Goal: Information Seeking & Learning: Find specific fact

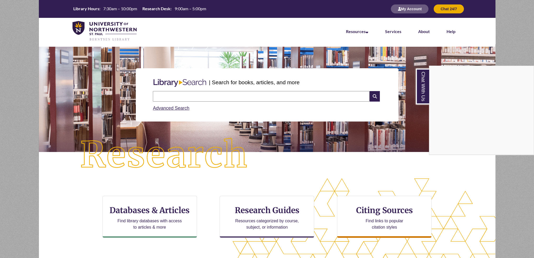
click at [190, 141] on div "Chat With Us" at bounding box center [267, 129] width 534 height 258
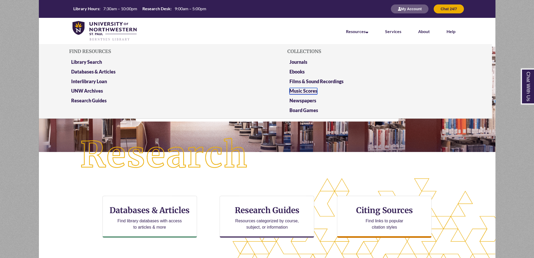
drag, startPoint x: 294, startPoint y: 88, endPoint x: 304, endPoint y: 89, distance: 9.5
click at [294, 88] on link "Music Scores" at bounding box center [304, 91] width 28 height 7
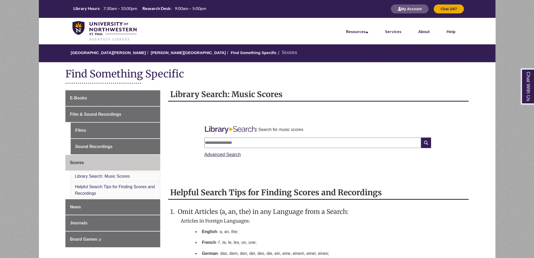
click at [274, 146] on input "text" at bounding box center [312, 143] width 217 height 11
type input "******"
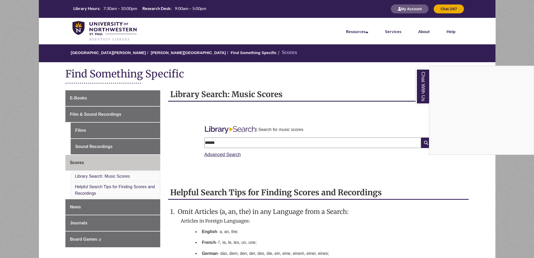
click at [328, 218] on div "Chat With Us" at bounding box center [267, 129] width 534 height 258
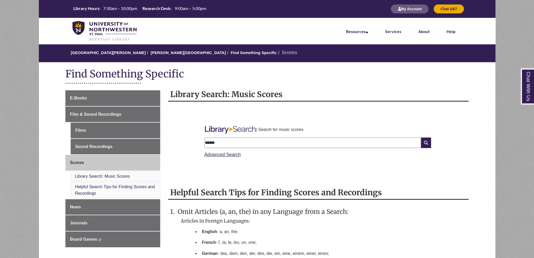
scroll to position [79, 0]
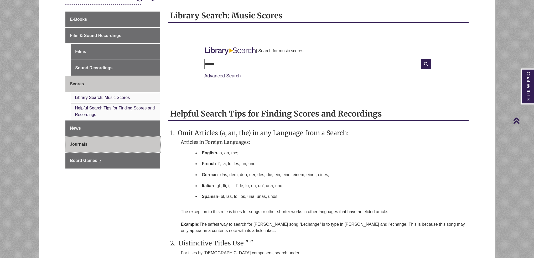
click at [147, 144] on link "Journals" at bounding box center [112, 145] width 95 height 16
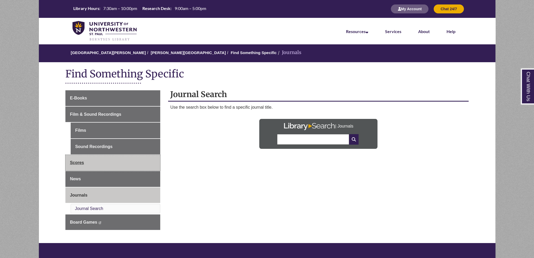
click at [98, 169] on link "Scores" at bounding box center [112, 163] width 95 height 16
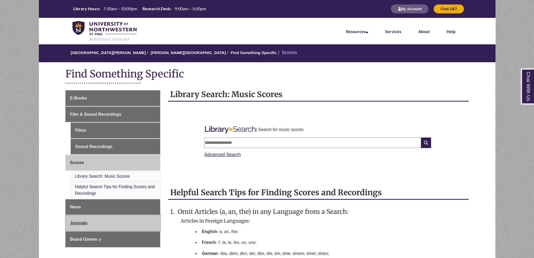
click at [89, 222] on link "Journals" at bounding box center [112, 223] width 95 height 16
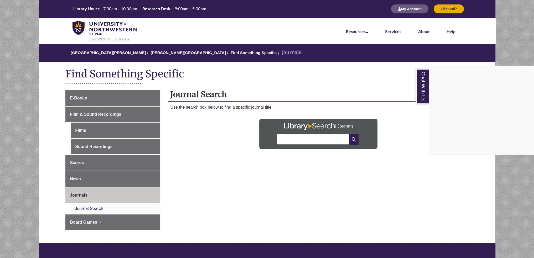
click at [111, 135] on div "Chat With Us" at bounding box center [267, 129] width 534 height 258
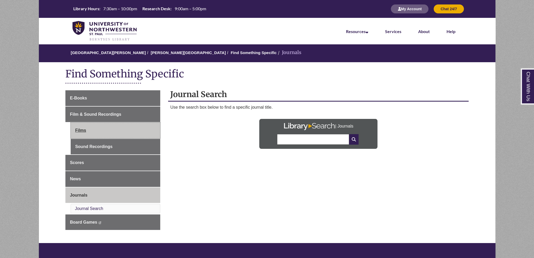
click at [111, 134] on link "Films" at bounding box center [116, 131] width 90 height 16
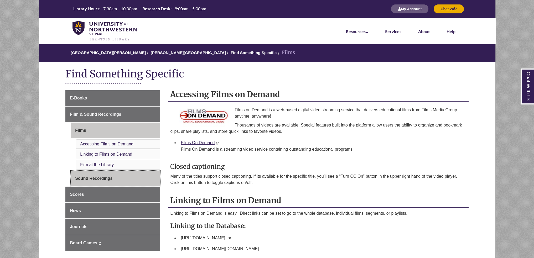
click at [151, 178] on link "Sound Recordings" at bounding box center [116, 179] width 90 height 16
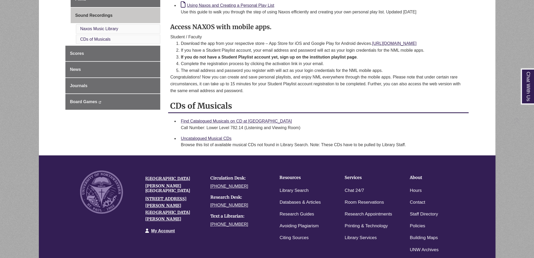
scroll to position [193, 0]
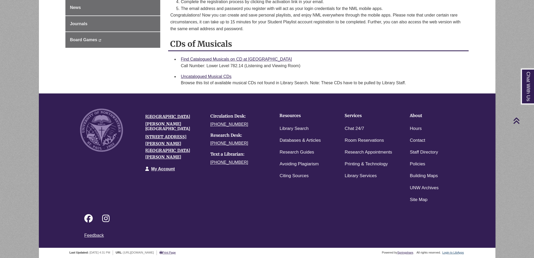
click at [454, 251] on div "Login to LibApps" at bounding box center [453, 253] width 23 height 5
click at [454, 252] on link "Login to LibApps" at bounding box center [453, 252] width 22 height 3
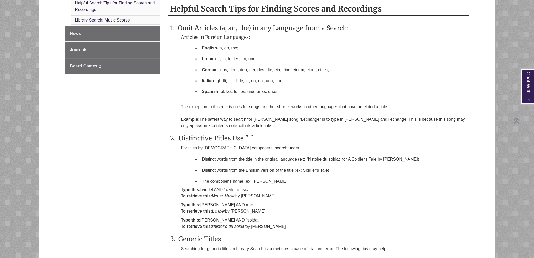
scroll to position [368, 0]
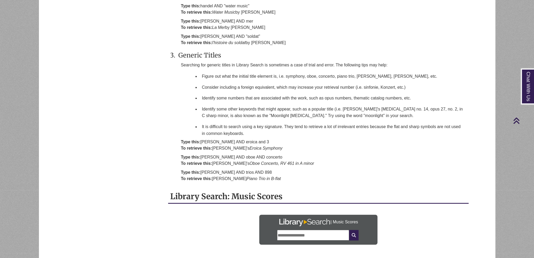
click at [300, 235] on input "text" at bounding box center [313, 235] width 72 height 11
type input "******"
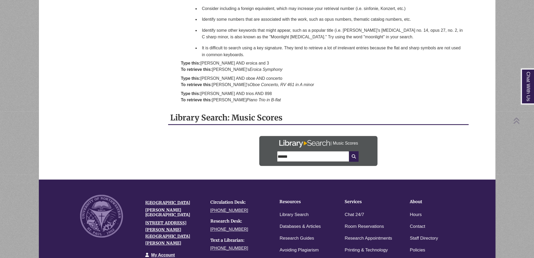
scroll to position [525, 0]
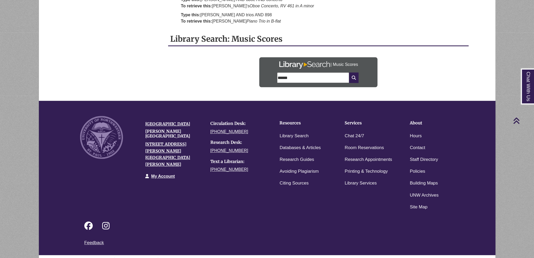
click at [281, 74] on input "******" at bounding box center [313, 78] width 72 height 11
type input "**********"
click at [353, 76] on icon at bounding box center [353, 78] width 9 height 11
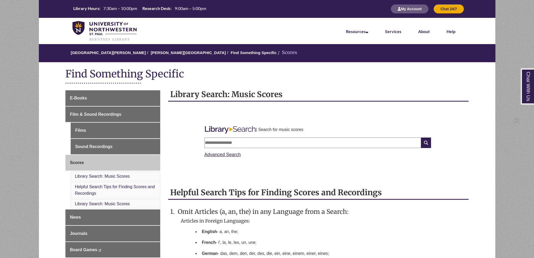
scroll to position [525, 0]
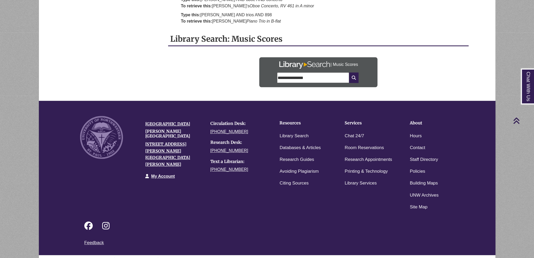
click at [309, 73] on input "**********" at bounding box center [313, 78] width 72 height 11
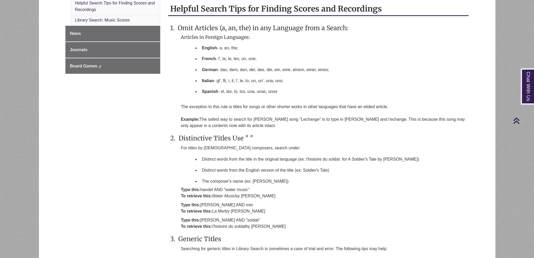
scroll to position [79, 0]
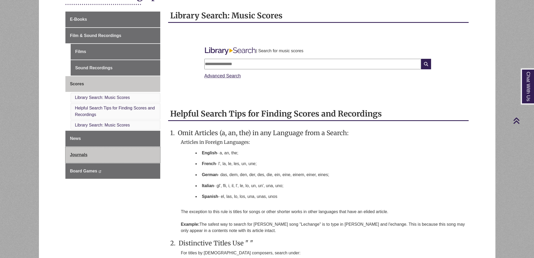
click at [93, 156] on link "Journals" at bounding box center [112, 155] width 95 height 16
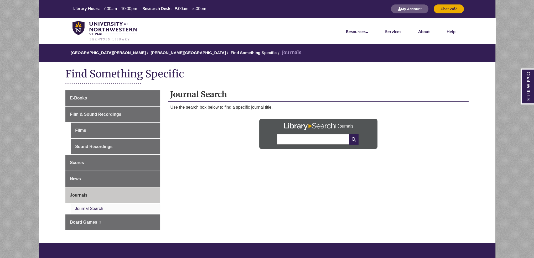
click at [311, 136] on input "text" at bounding box center [313, 139] width 72 height 11
type input "**********"
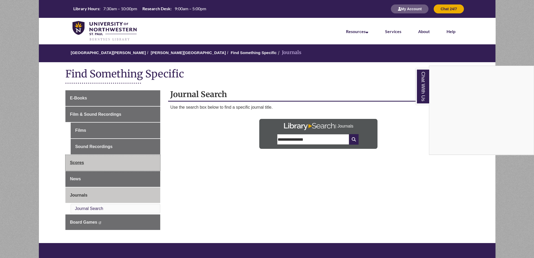
click at [117, 157] on div "Chat With Us" at bounding box center [267, 129] width 534 height 258
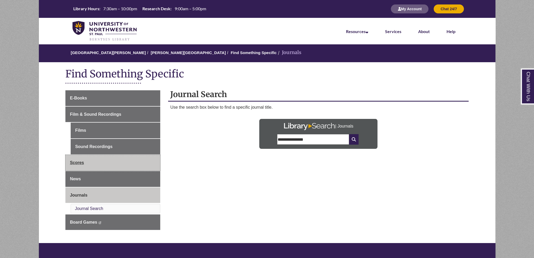
click at [121, 166] on link "Scores" at bounding box center [112, 163] width 95 height 16
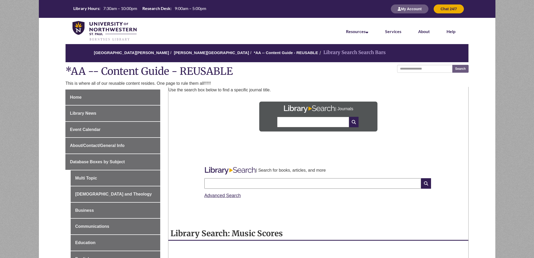
scroll to position [236, 0]
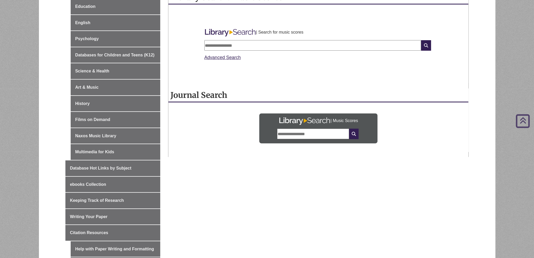
click at [317, 132] on input "text" at bounding box center [313, 134] width 72 height 11
type input "******"
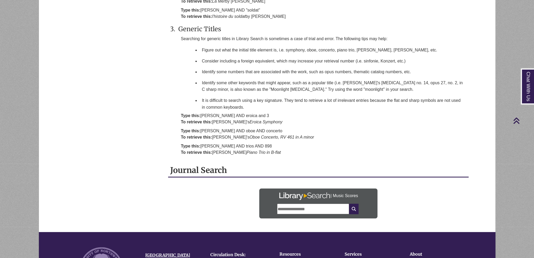
scroll to position [532, 0]
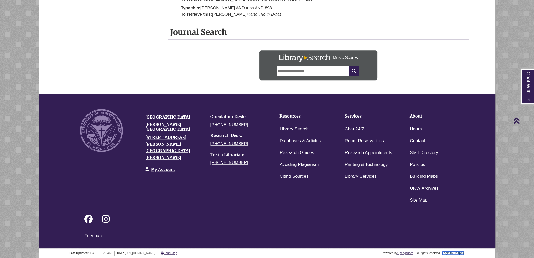
click at [456, 252] on link "Login to LibApps" at bounding box center [453, 253] width 22 height 3
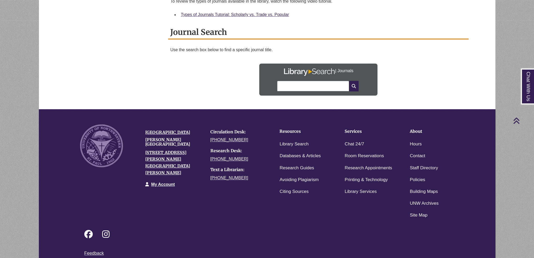
scroll to position [597, 0]
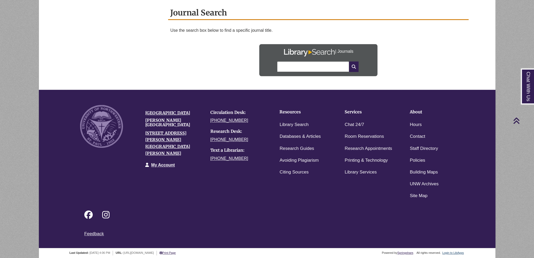
drag, startPoint x: 290, startPoint y: 62, endPoint x: 291, endPoint y: 59, distance: 3.3
click at [290, 61] on input "text" at bounding box center [313, 66] width 72 height 11
type input "**********"
click at [349, 70] on icon at bounding box center [353, 66] width 9 height 11
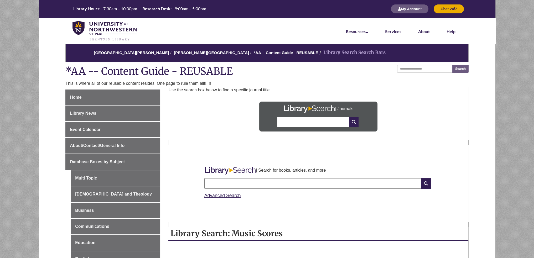
click at [289, 122] on input "text" at bounding box center [313, 122] width 72 height 11
type input "**********"
click at [356, 122] on icon at bounding box center [353, 122] width 9 height 11
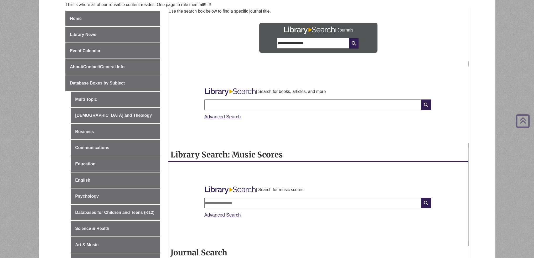
click at [282, 108] on input "text" at bounding box center [312, 105] width 217 height 11
type input "**********"
click at [427, 104] on icon at bounding box center [426, 105] width 10 height 11
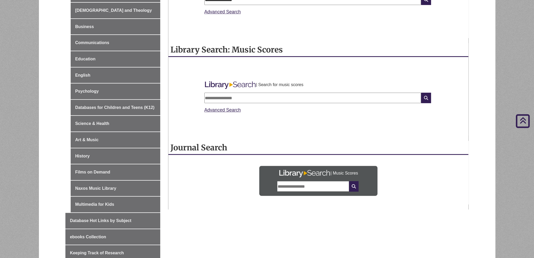
click at [245, 97] on input "text" at bounding box center [312, 98] width 217 height 11
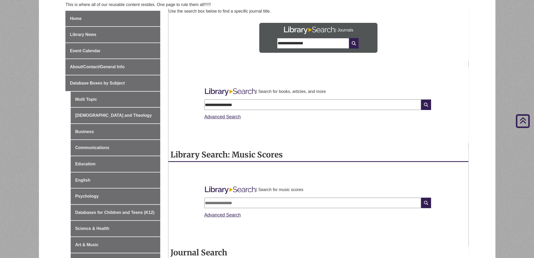
scroll to position [210, 0]
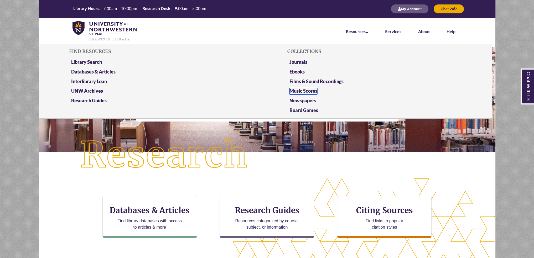
click at [303, 90] on link "Music Scores" at bounding box center [304, 91] width 28 height 7
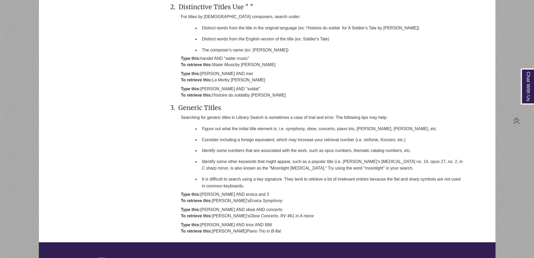
scroll to position [464, 0]
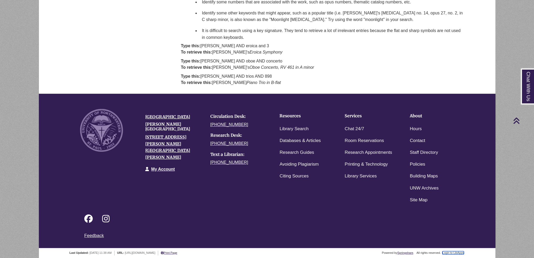
click at [458, 251] on link "Login to LibApps" at bounding box center [453, 252] width 22 height 3
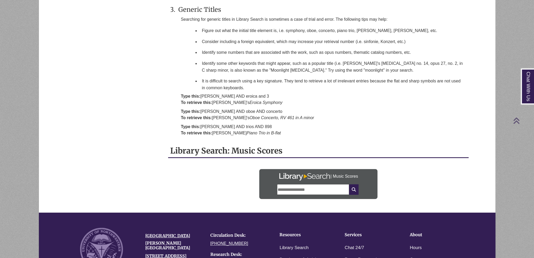
scroll to position [342, 0]
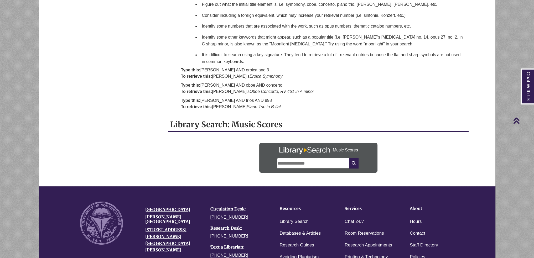
click at [299, 158] on input "text" at bounding box center [313, 163] width 72 height 11
type input "******"
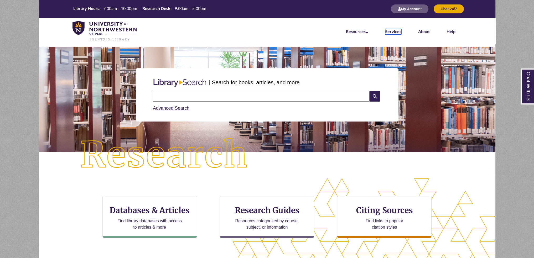
click at [388, 32] on link "Services" at bounding box center [393, 32] width 16 height 6
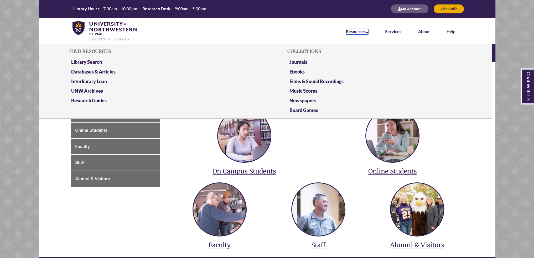
click at [362, 32] on link "Resources" at bounding box center [357, 32] width 22 height 6
click at [309, 91] on link "Music Scores" at bounding box center [304, 91] width 28 height 7
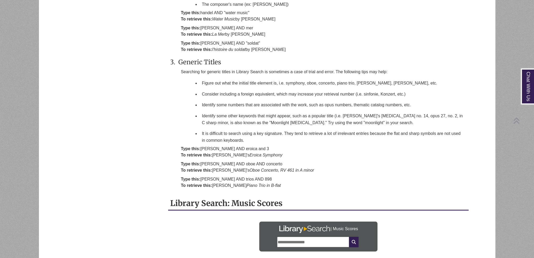
scroll to position [434, 0]
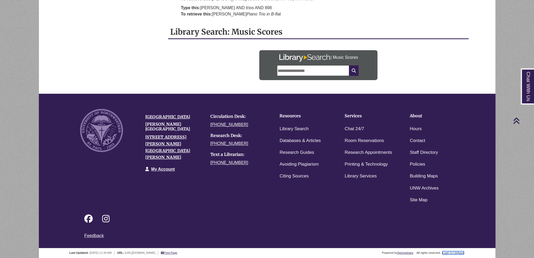
click at [458, 252] on link "Login to LibApps" at bounding box center [453, 252] width 22 height 3
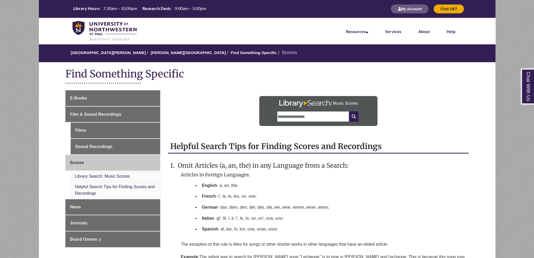
click at [317, 113] on input "text" at bounding box center [313, 116] width 72 height 11
type input "******"
click at [354, 113] on icon at bounding box center [353, 116] width 9 height 11
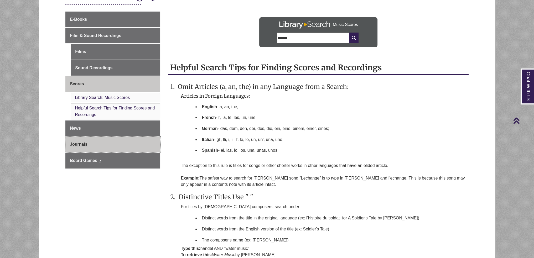
click at [128, 146] on link "Journals" at bounding box center [112, 145] width 95 height 16
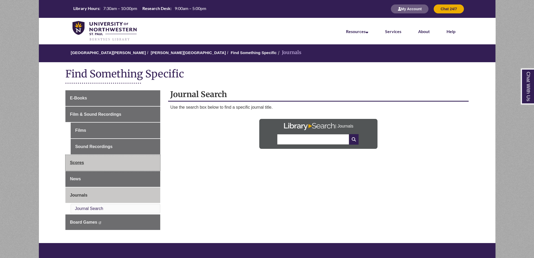
click at [89, 162] on link "Scores" at bounding box center [112, 163] width 95 height 16
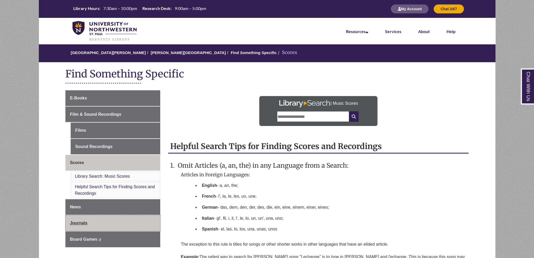
click at [115, 221] on link "Journals" at bounding box center [112, 223] width 95 height 16
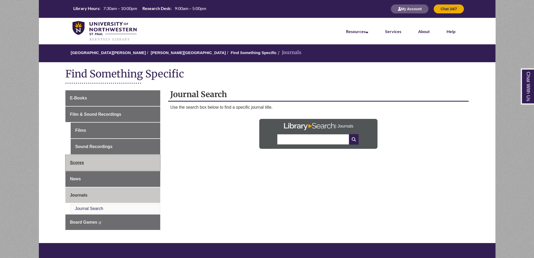
click at [101, 158] on link "Scores" at bounding box center [112, 163] width 95 height 16
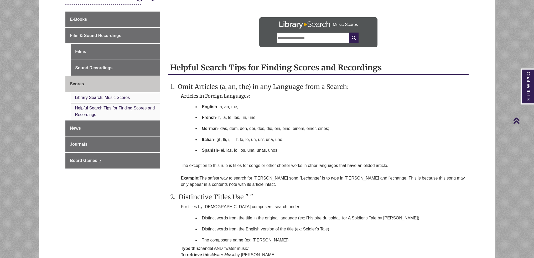
scroll to position [158, 0]
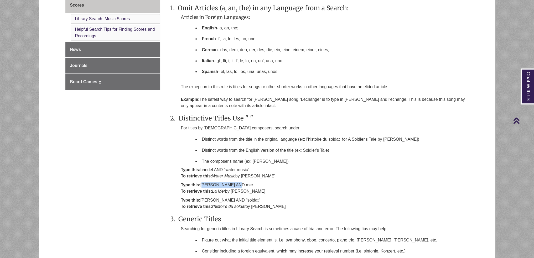
drag, startPoint x: 202, startPoint y: 184, endPoint x: 234, endPoint y: 181, distance: 32.5
click at [235, 181] on div "1. Omit Articles (a, an, the) in any Language from a Search: Articles in Foreig…" at bounding box center [318, 174] width 296 height 350
copy p "debussy AND mer"
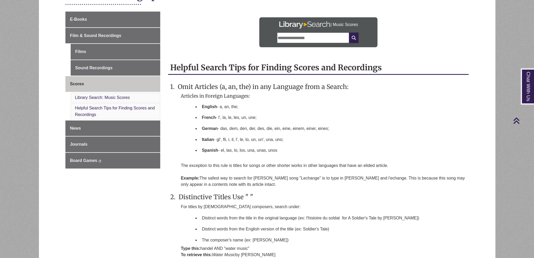
scroll to position [0, 0]
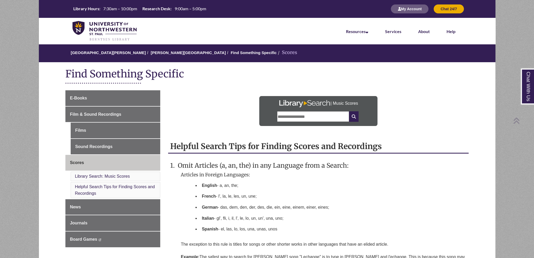
click at [297, 119] on input "text" at bounding box center [313, 116] width 72 height 11
paste input "**********"
type input "**********"
click at [356, 114] on icon at bounding box center [353, 116] width 9 height 11
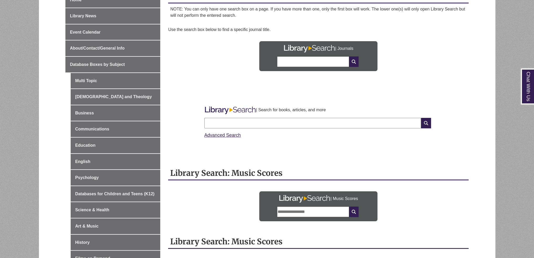
scroll to position [131, 0]
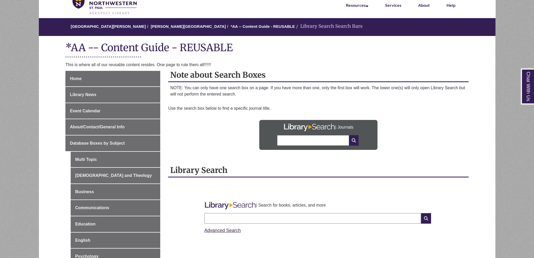
scroll to position [53, 0]
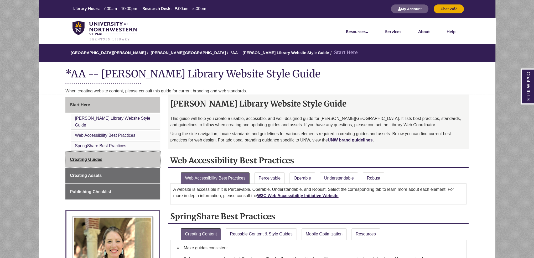
click at [112, 152] on link "Creating Guides" at bounding box center [112, 160] width 95 height 16
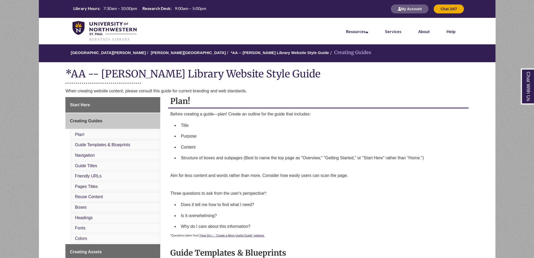
scroll to position [105, 0]
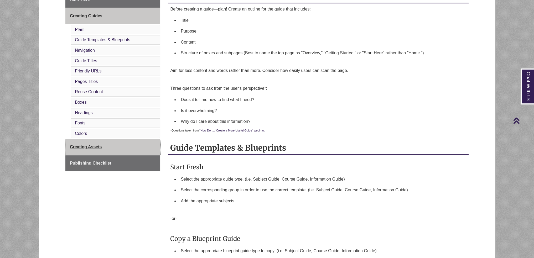
click at [110, 140] on link "Creating Assets" at bounding box center [112, 147] width 95 height 16
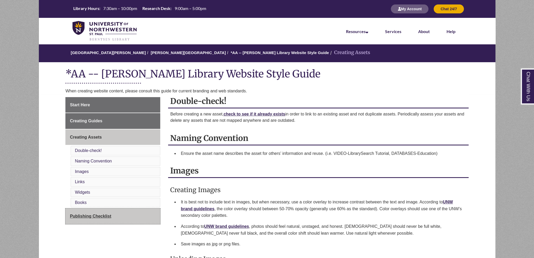
click at [137, 212] on link "Publishing Checklist" at bounding box center [112, 217] width 95 height 16
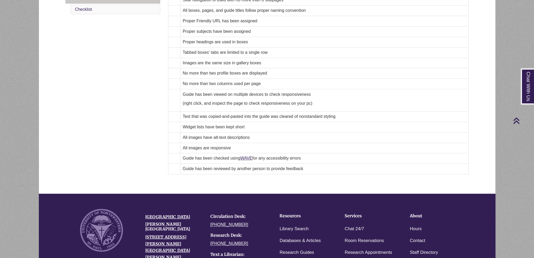
scroll to position [53, 0]
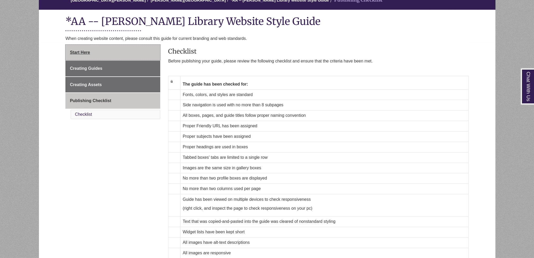
click at [95, 49] on link "Start Here" at bounding box center [112, 53] width 95 height 16
